Goal: Transaction & Acquisition: Obtain resource

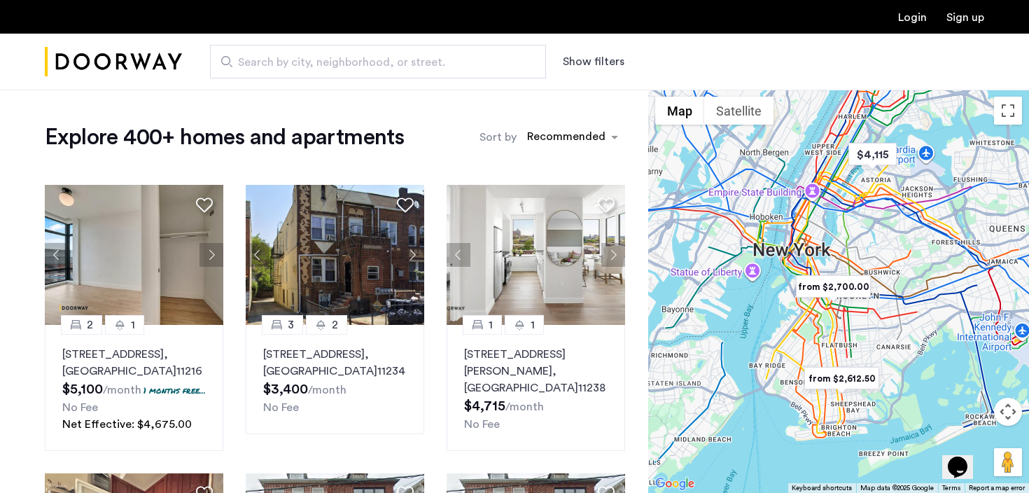
click at [269, 66] on span "Search by city, neighborhood, or street." at bounding box center [372, 62] width 269 height 17
click at [269, 66] on input "Search by city, neighborhood, or street." at bounding box center [378, 62] width 336 height 34
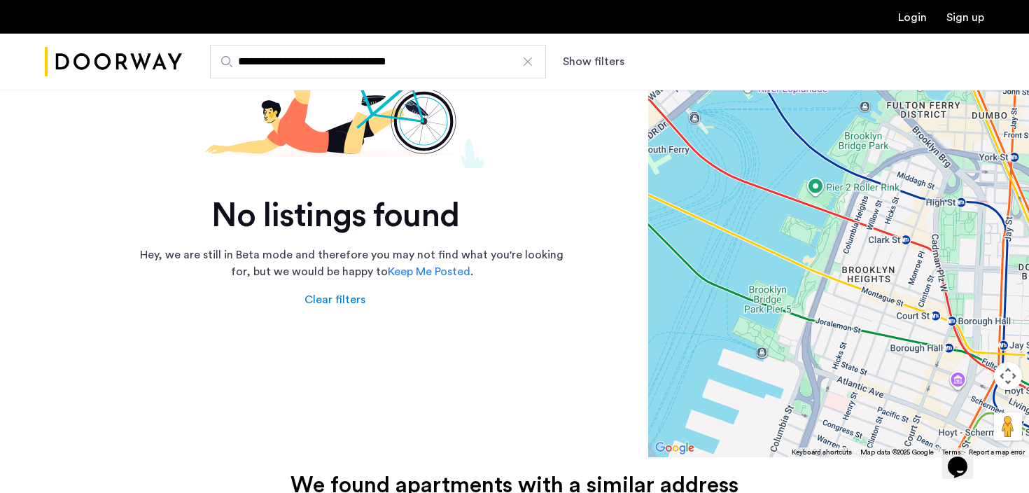
scroll to position [172, 0]
click at [344, 66] on input "**********" at bounding box center [378, 62] width 336 height 34
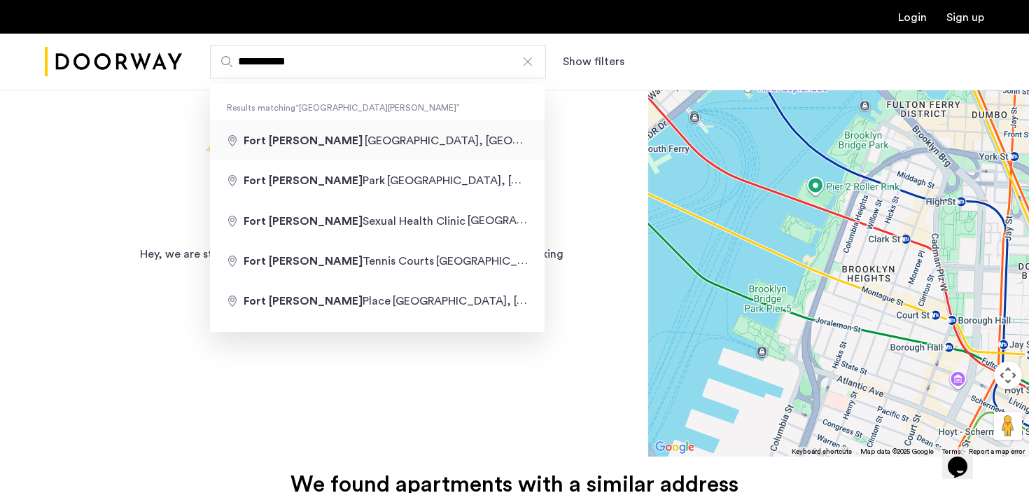
type input "**********"
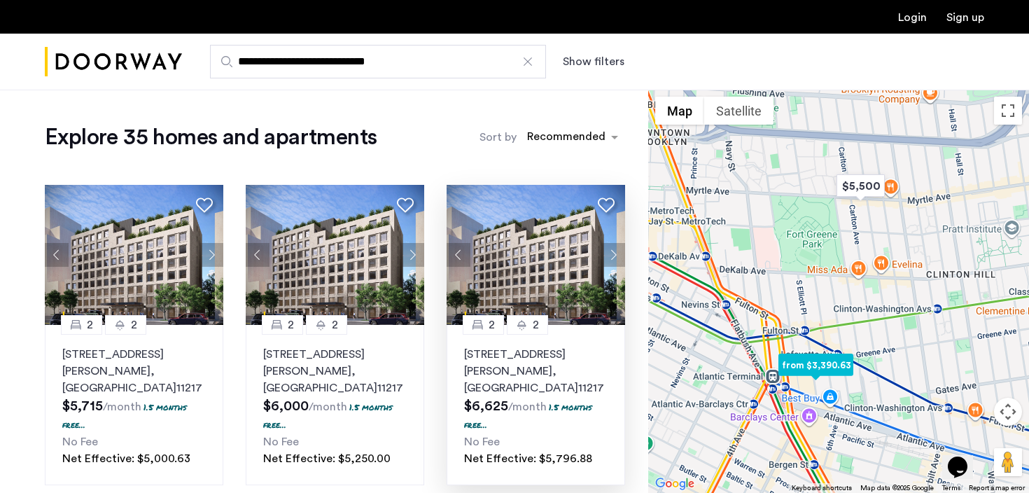
scroll to position [21, 0]
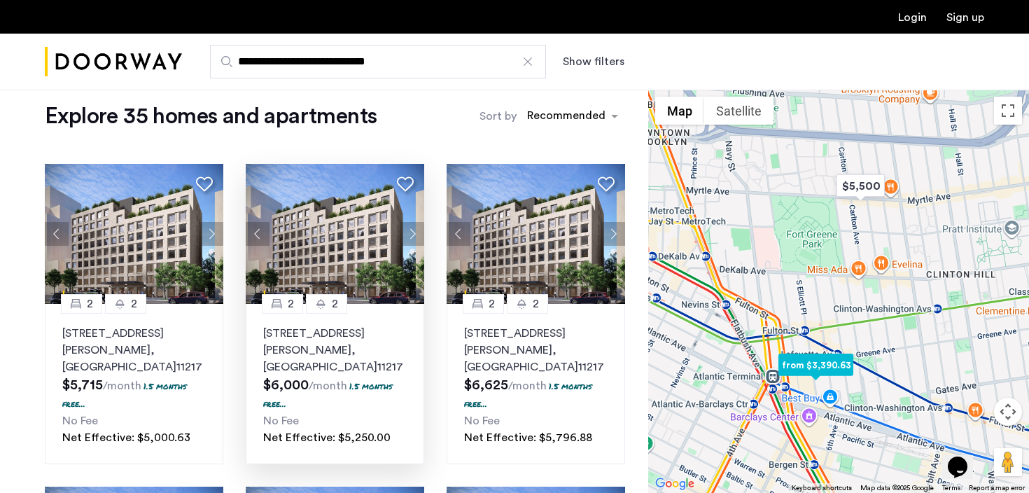
click at [409, 231] on button "Next apartment" at bounding box center [412, 234] width 24 height 24
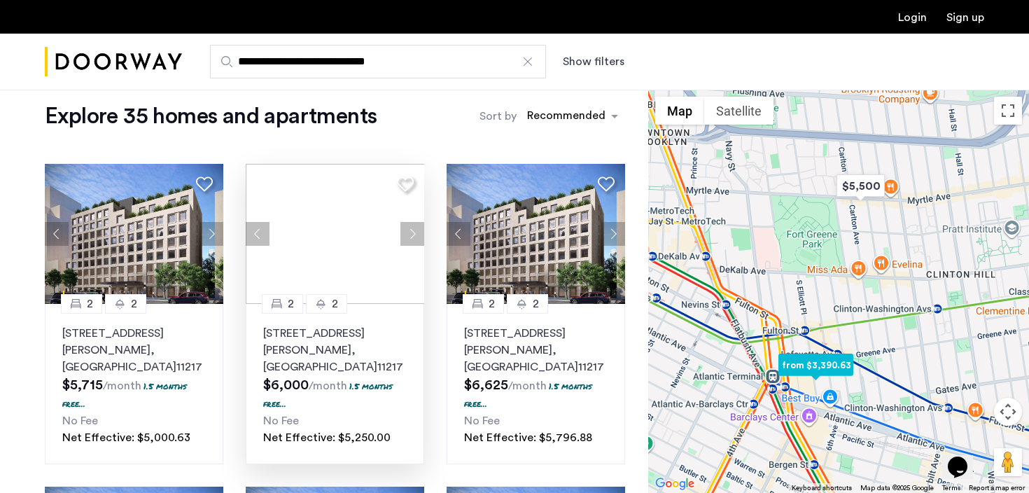
click at [409, 231] on div at bounding box center [335, 234] width 178 height 140
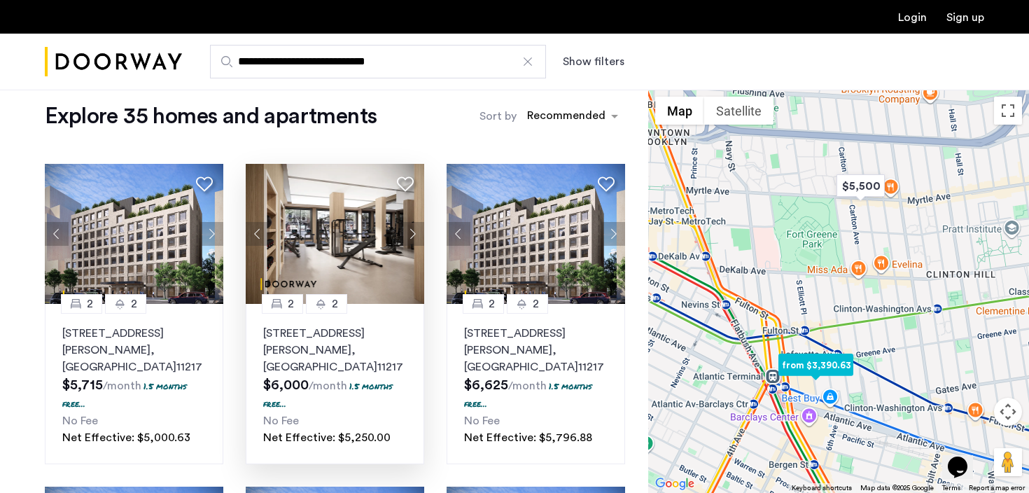
click at [409, 231] on button "Next apartment" at bounding box center [412, 234] width 24 height 24
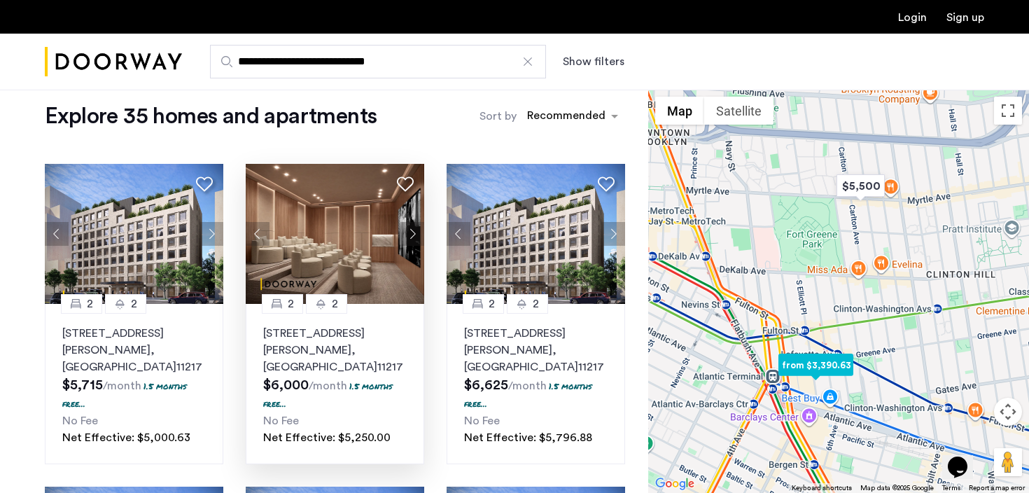
click at [409, 231] on button "Next apartment" at bounding box center [412, 234] width 24 height 24
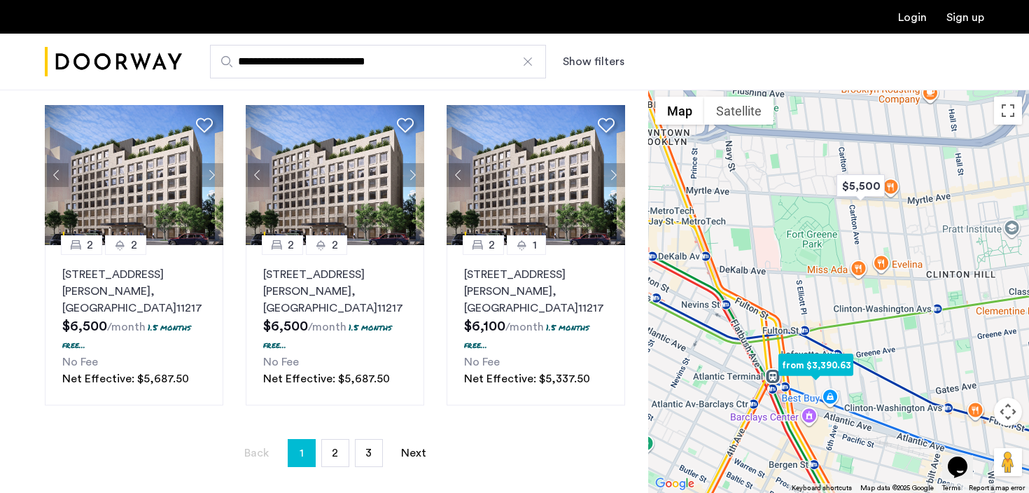
scroll to position [1027, 0]
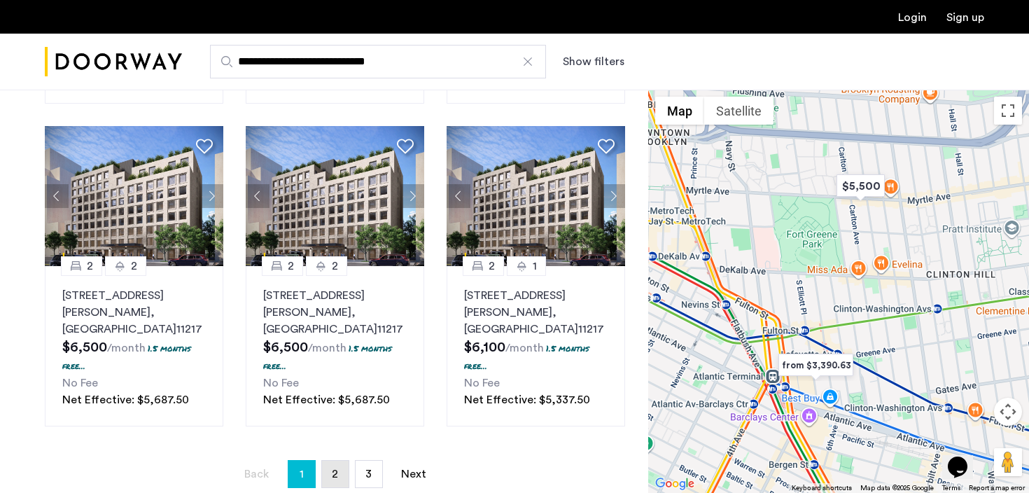
click at [332, 468] on span "2" at bounding box center [335, 473] width 6 height 11
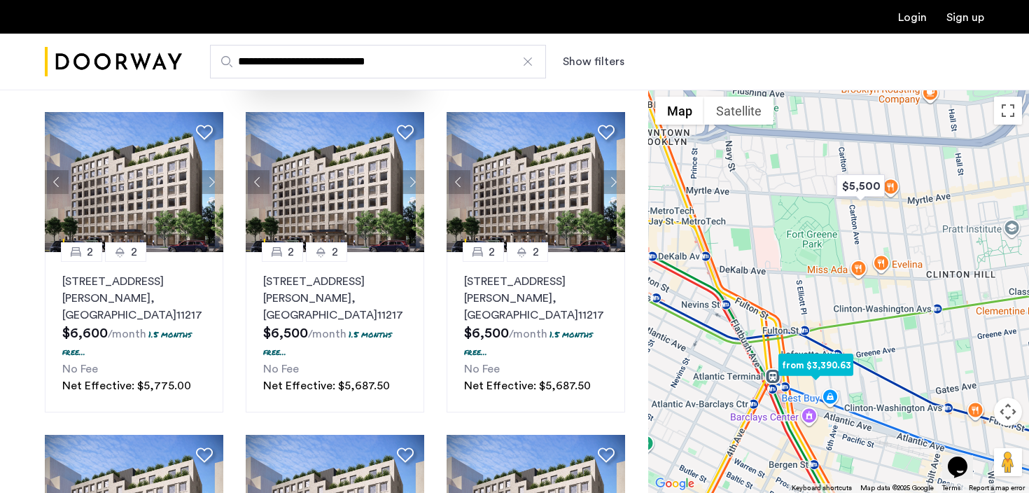
scroll to position [397, 0]
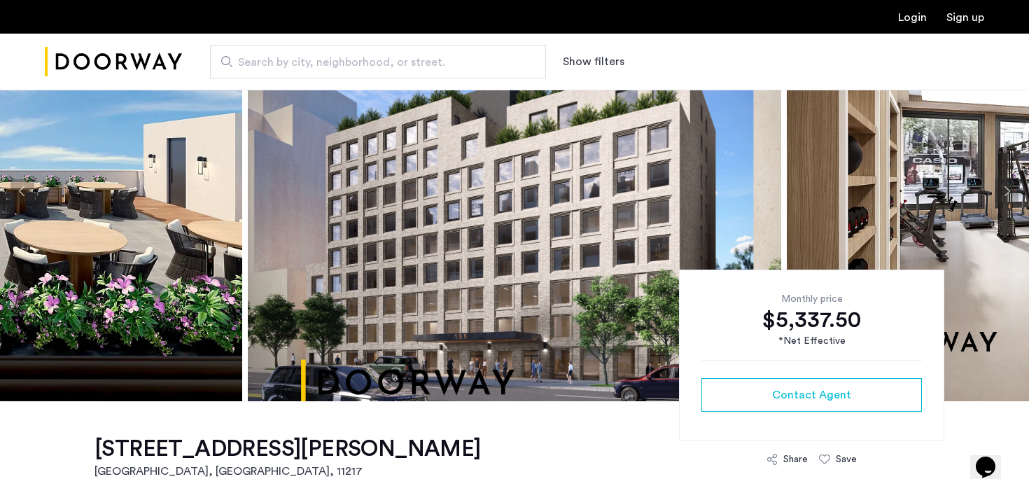
scroll to position [29, 0]
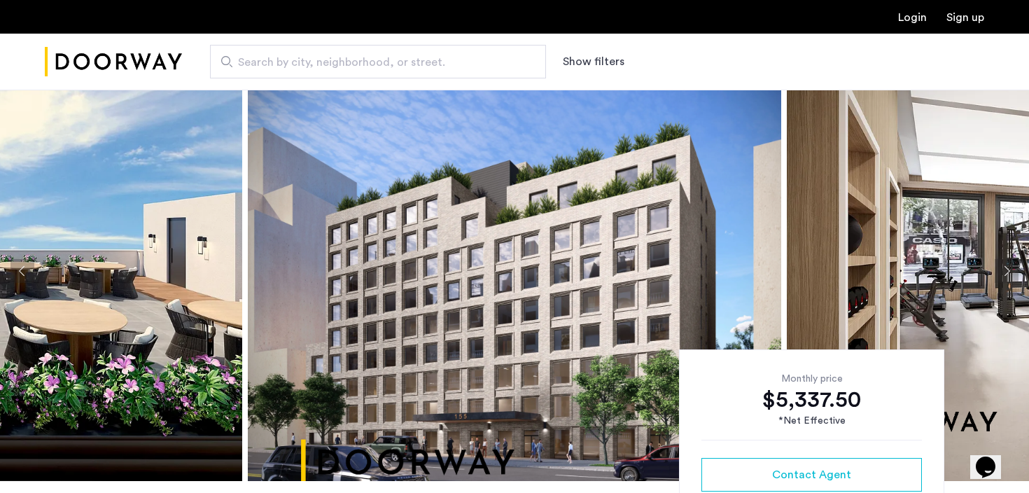
click at [1011, 271] on button "Next apartment" at bounding box center [1006, 271] width 24 height 24
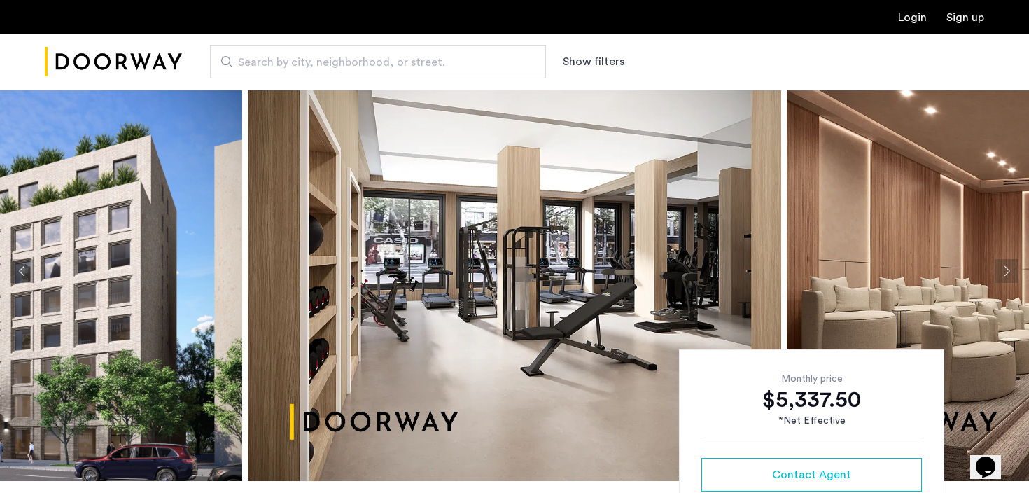
click at [1011, 271] on button "Next apartment" at bounding box center [1006, 271] width 24 height 24
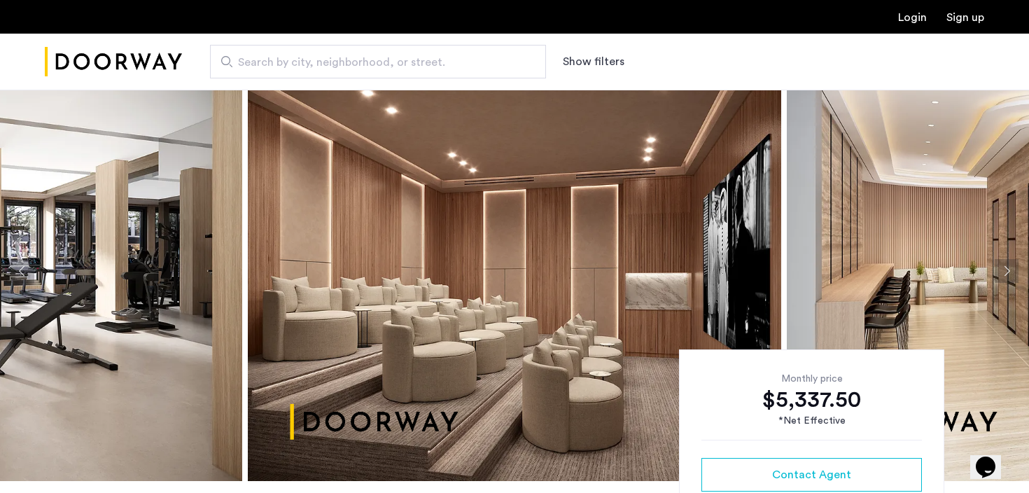
click at [1011, 271] on button "Next apartment" at bounding box center [1006, 271] width 24 height 24
